Goal: Transaction & Acquisition: Purchase product/service

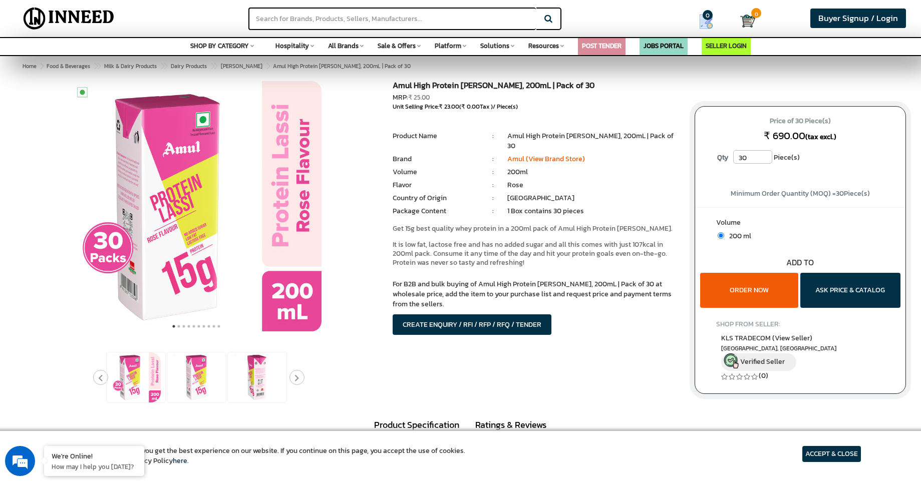
click at [752, 158] on input "30" at bounding box center [752, 157] width 39 height 14
type input "3"
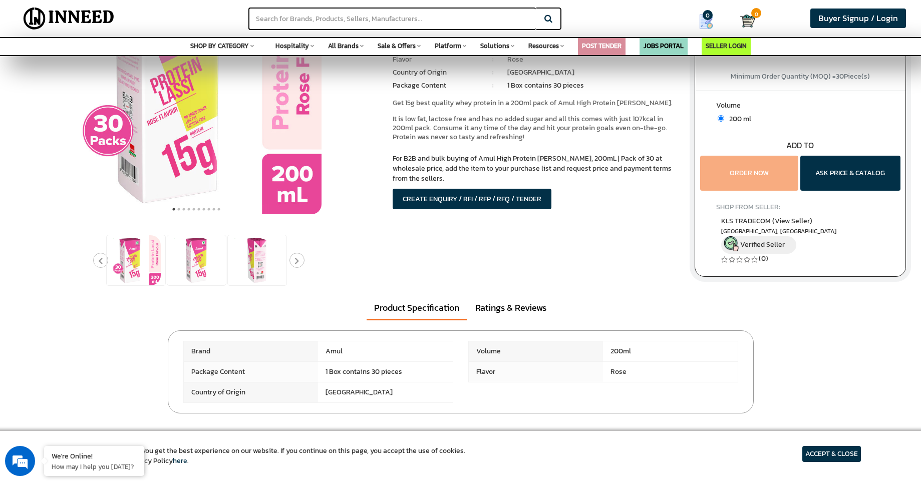
scroll to position [123, 0]
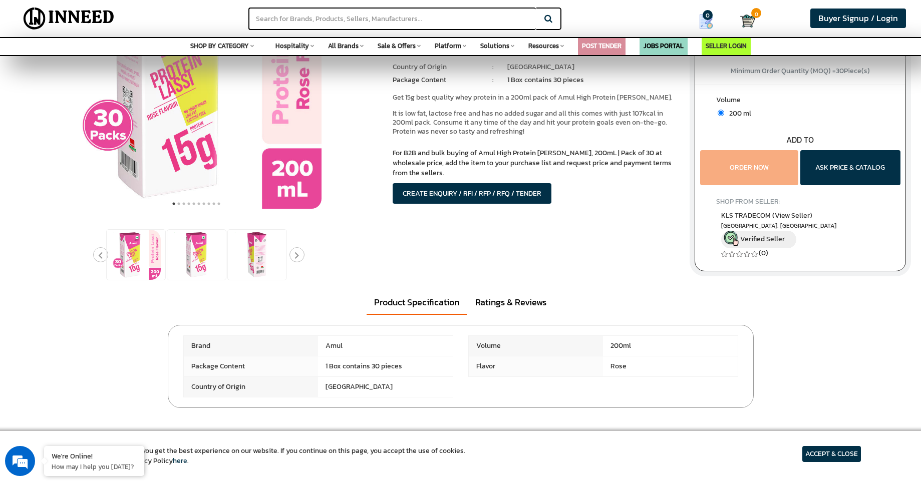
type input "1"
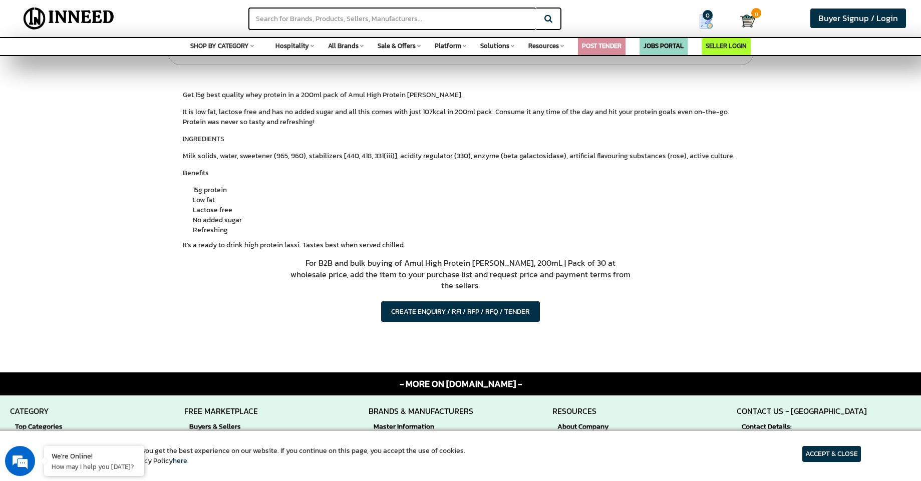
scroll to position [0, 0]
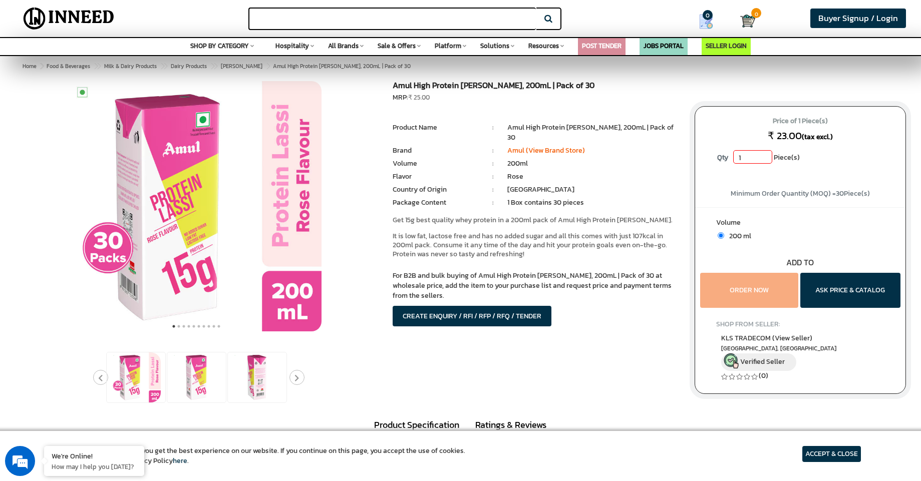
click at [365, 24] on input "text" at bounding box center [391, 19] width 287 height 23
type input "amul protein"
click at [536, 8] on button "Search" at bounding box center [548, 19] width 25 height 23
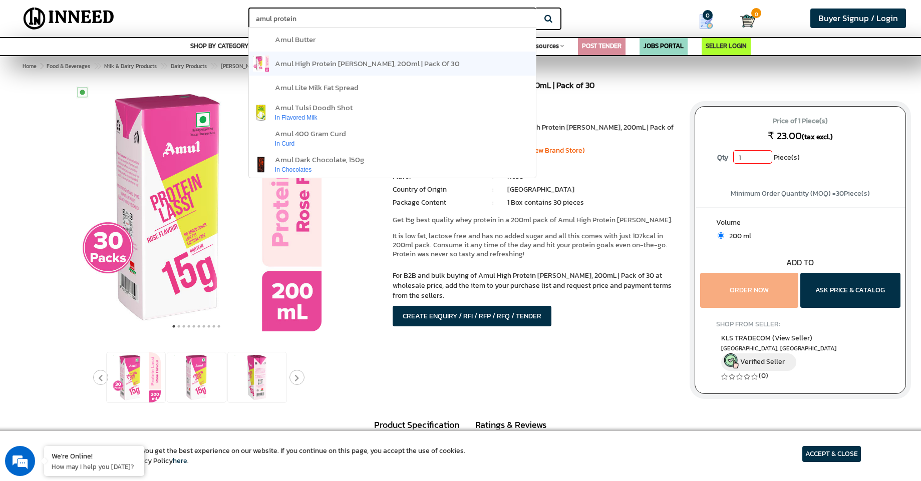
click at [334, 70] on link "amul high protein [PERSON_NAME], 200ml | pack of 30" at bounding box center [392, 64] width 287 height 24
click at [418, 61] on span "amul high protein [PERSON_NAME], 200ml | pack of 30" at bounding box center [367, 64] width 185 height 12
